Goal: Entertainment & Leisure: Browse casually

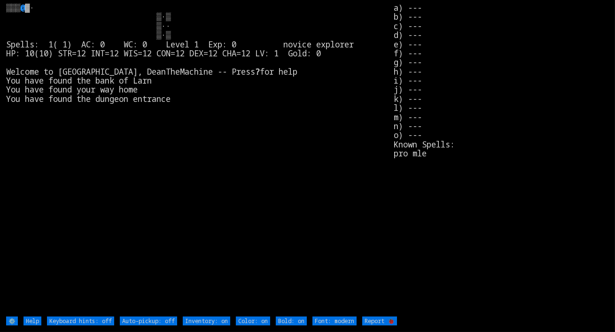
type off "Auto-pickup: on"
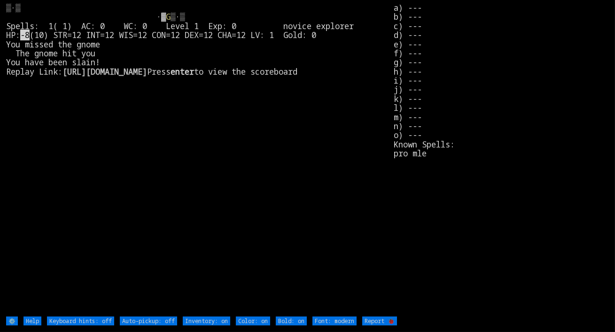
click at [184, 268] on larn "G ▒·▒ Spells: 1( 1) AC: 0 WC: 0 Level 1 Exp: 0 novice explorer HP: -8 (10) STR=…" at bounding box center [200, 159] width 388 height 313
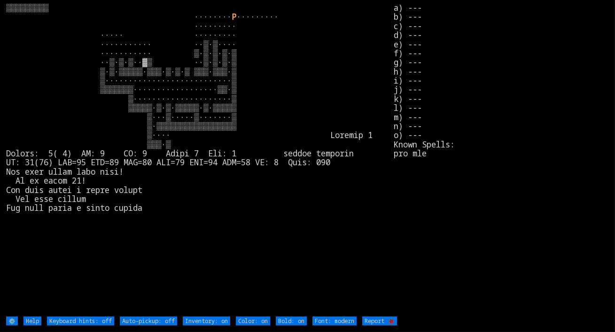
type off "Auto-pickup: on"
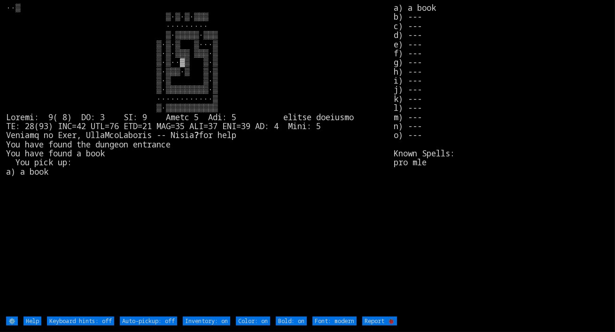
type off "Auto-pickup: on"
